Goal: Information Seeking & Learning: Learn about a topic

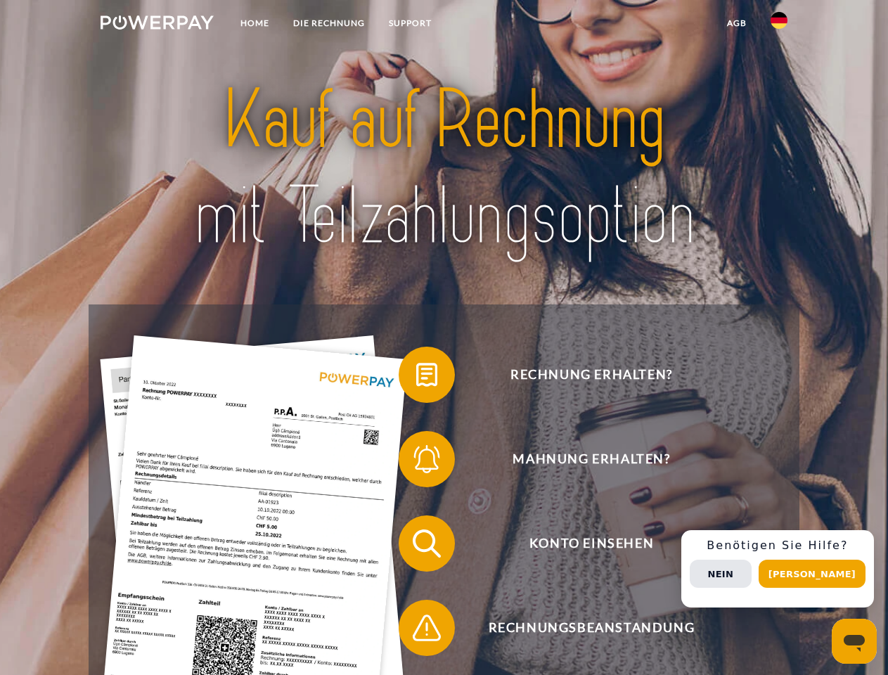
click at [157, 25] on img at bounding box center [156, 22] width 113 height 14
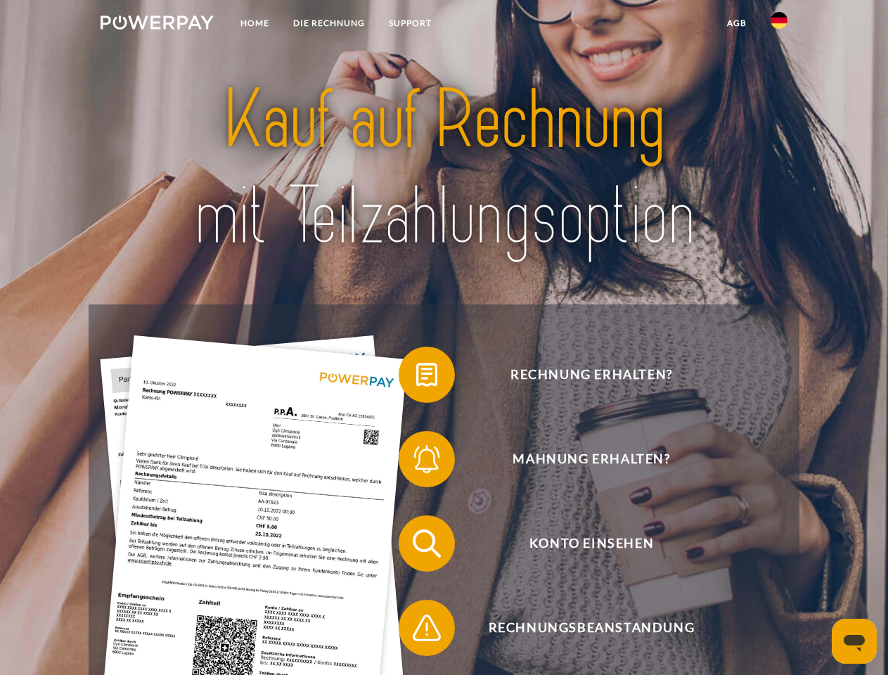
click at [779, 25] on img at bounding box center [778, 20] width 17 height 17
click at [736, 23] on link "agb" at bounding box center [737, 23] width 44 height 25
click at [416, 377] on span at bounding box center [405, 374] width 70 height 70
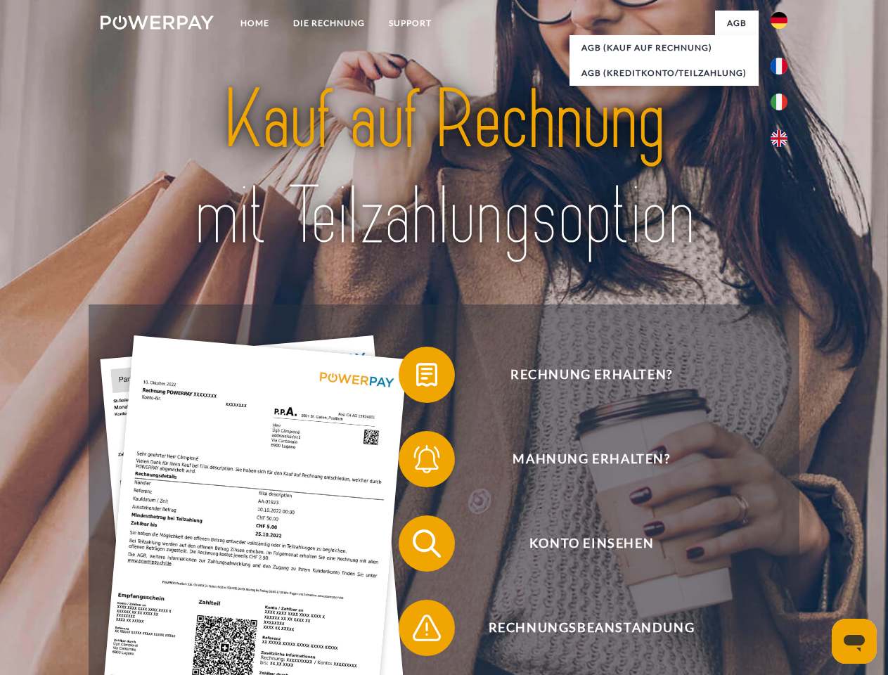
click at [416, 462] on span at bounding box center [405, 459] width 70 height 70
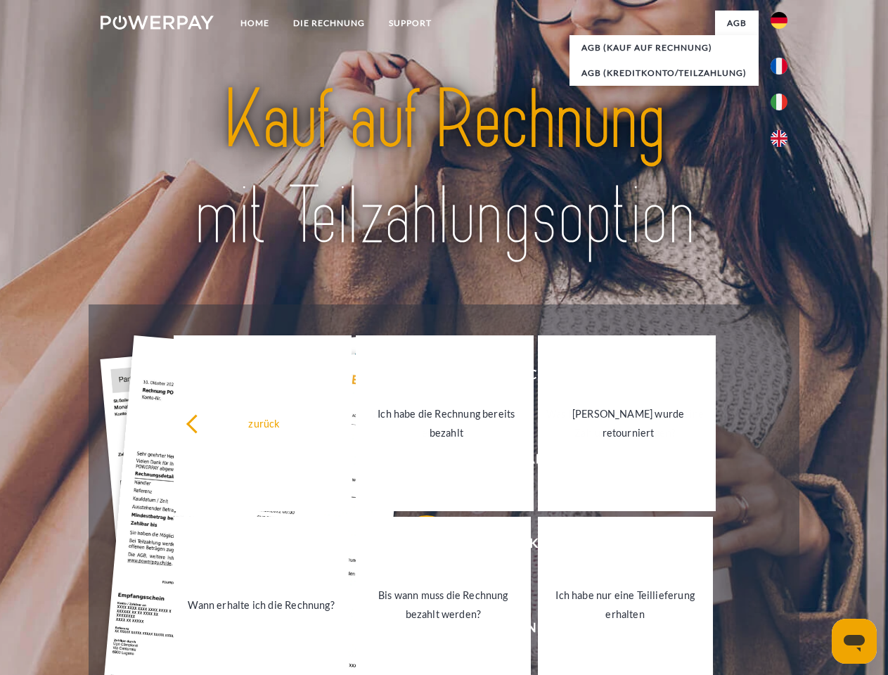
click at [416, 546] on link "Bis wann muss die Rechnung bezahlt werden?" at bounding box center [443, 605] width 175 height 176
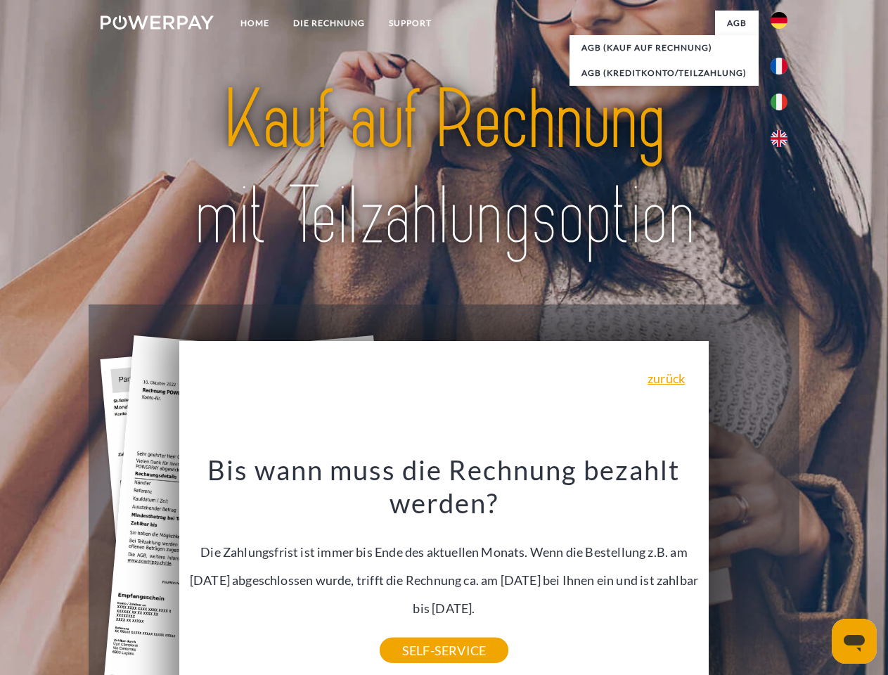
click at [416, 630] on div "Bis wann muss die Rechnung bezahlt werden? Die Zahlungsfrist ist immer bis Ende…" at bounding box center [444, 551] width 513 height 197
click at [782, 569] on div "Rechnung erhalten? Mahnung erhalten? Konto einsehen" at bounding box center [444, 585] width 710 height 562
click at [748, 571] on span "Konto einsehen" at bounding box center [591, 543] width 344 height 56
click at [817, 573] on header "Home DIE RECHNUNG SUPPORT" at bounding box center [444, 485] width 888 height 971
